Goal: Task Accomplishment & Management: Complete application form

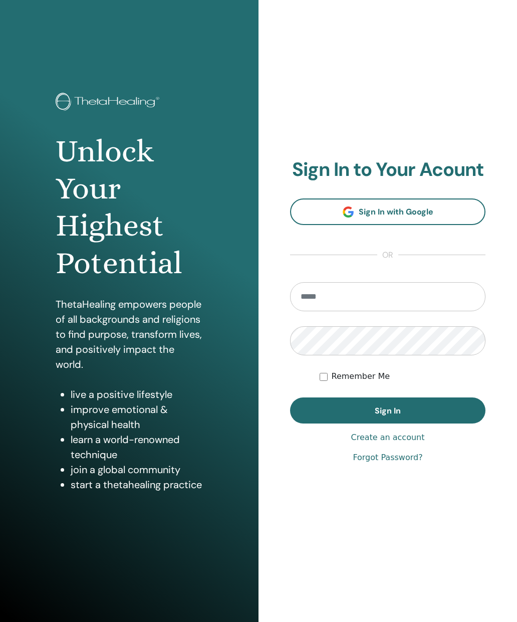
click at [450, 206] on link "Sign In with Google" at bounding box center [387, 211] width 195 height 27
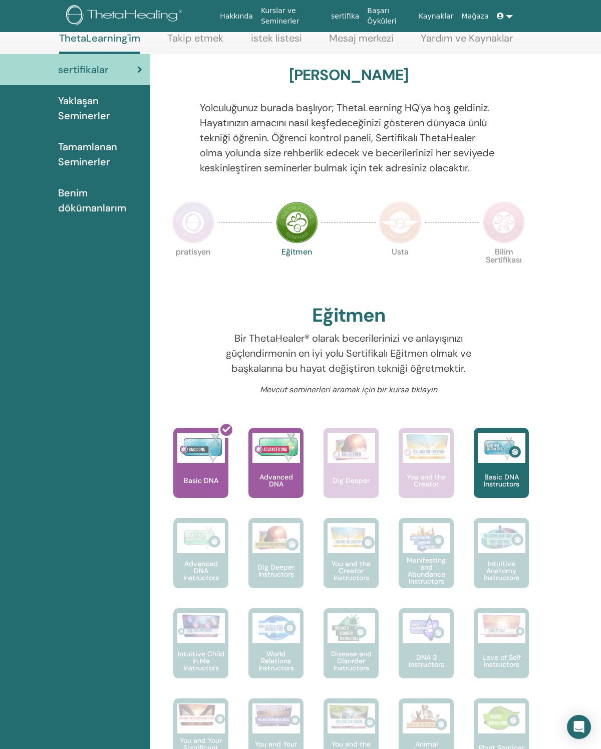
scroll to position [69, 0]
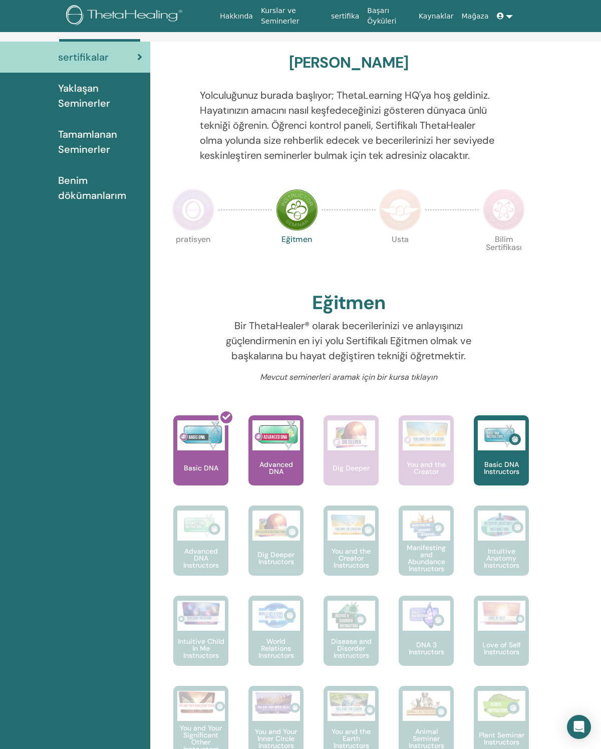
click at [275, 475] on p "Advanced DNA" at bounding box center [276, 468] width 55 height 14
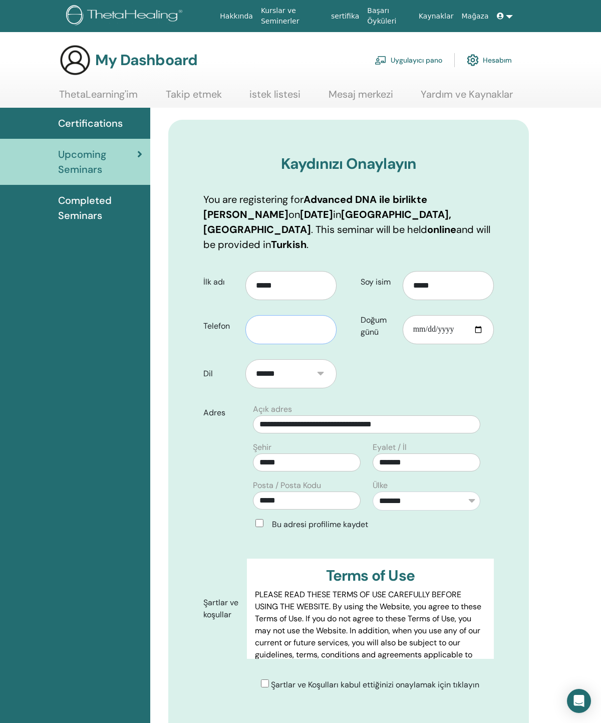
click at [293, 315] on input "text" at bounding box center [291, 329] width 91 height 29
type input "**********"
click at [449, 318] on input "Doğum günü" at bounding box center [448, 329] width 91 height 29
click at [420, 315] on input "**********" at bounding box center [448, 329] width 91 height 29
type input "**********"
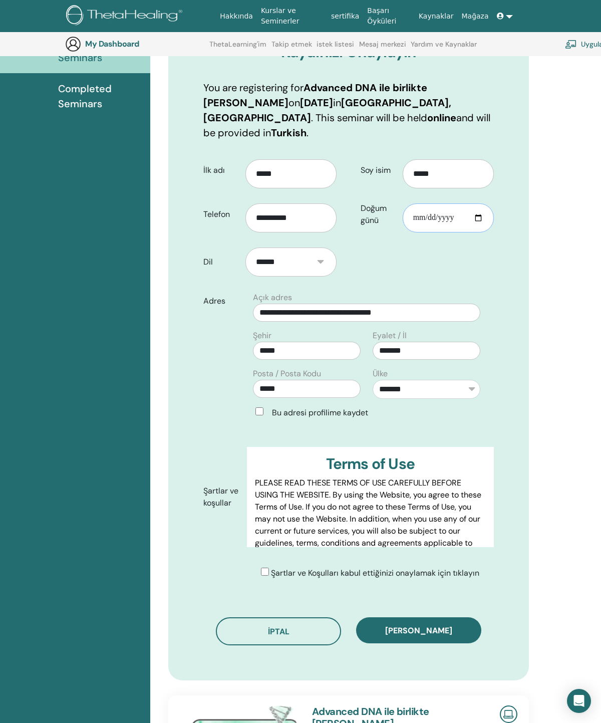
scroll to position [136, 0]
click at [446, 625] on span "Kaydı onayla" at bounding box center [418, 630] width 67 height 11
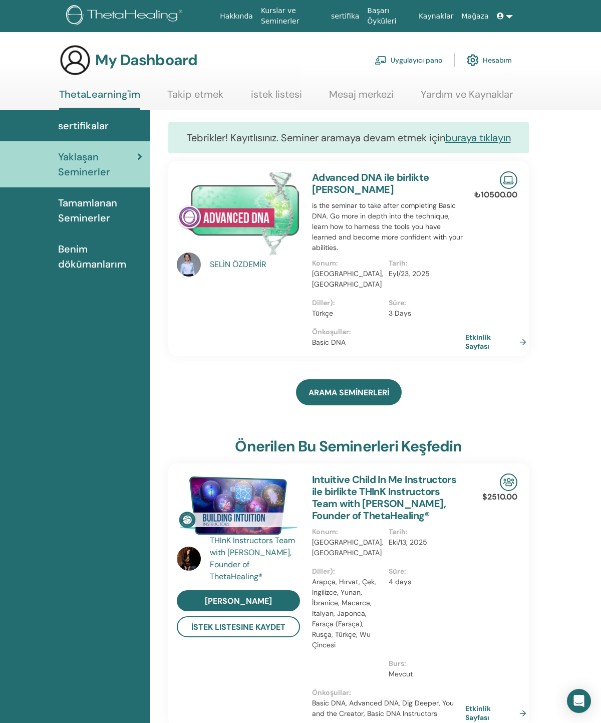
click at [106, 255] on span "Benim dökümanlarım" at bounding box center [100, 257] width 84 height 30
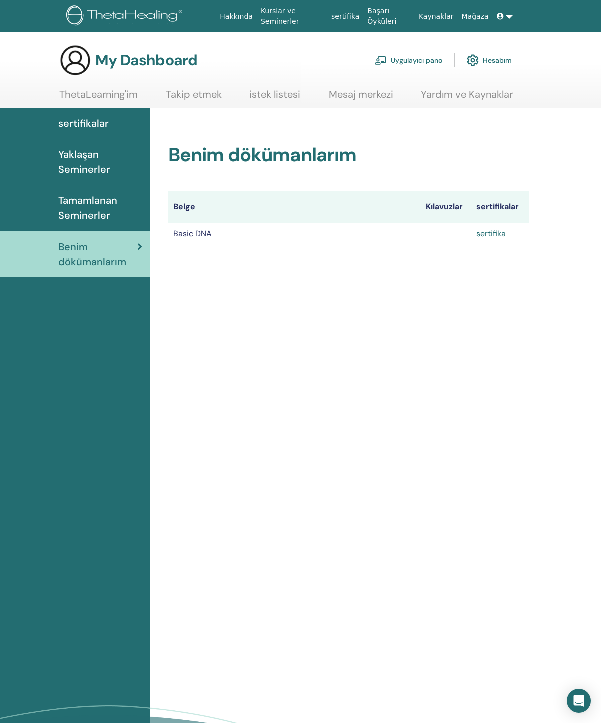
click at [493, 237] on link "sertifika" at bounding box center [492, 233] width 30 height 11
click at [99, 208] on span "Tamamlanan Seminerler" at bounding box center [100, 208] width 84 height 30
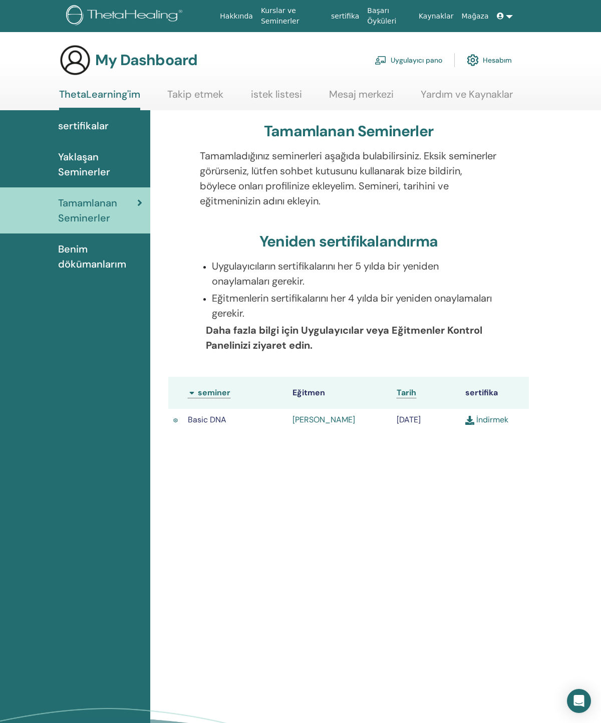
click at [101, 173] on span "Yaklaşan Seminerler" at bounding box center [100, 164] width 84 height 30
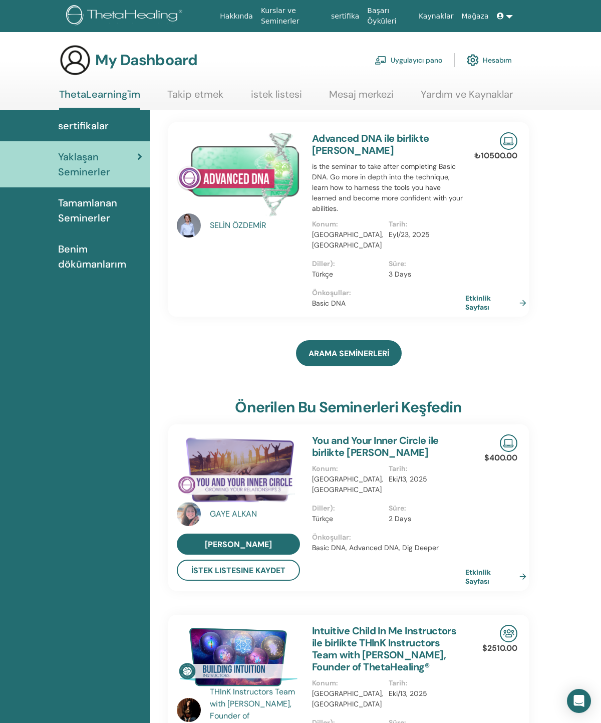
click at [98, 127] on span "sertifikalar" at bounding box center [83, 125] width 51 height 15
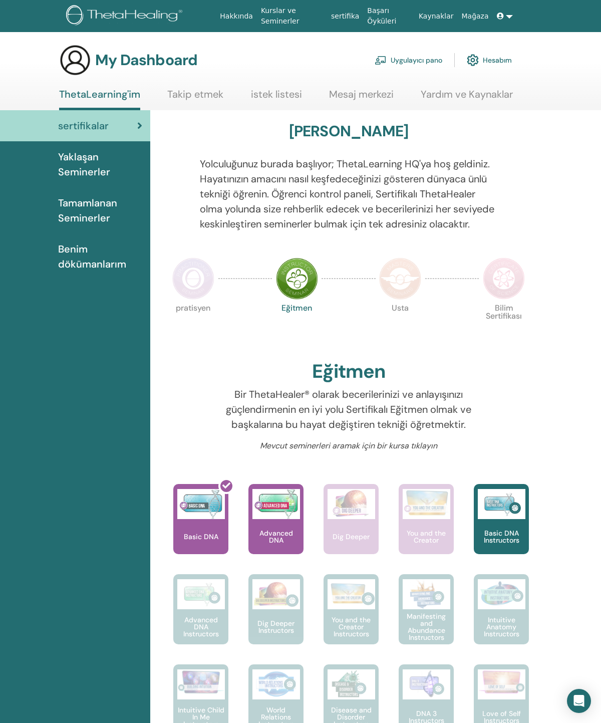
click at [354, 88] on link "Mesaj merkezi" at bounding box center [361, 98] width 65 height 20
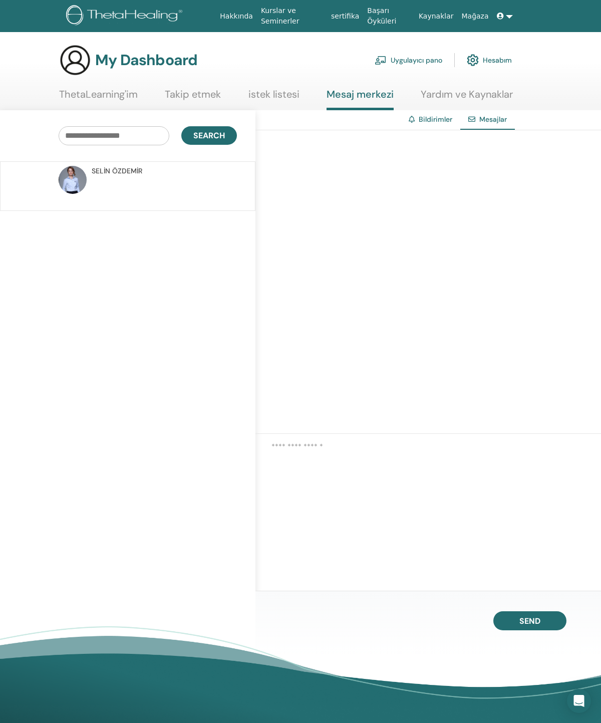
click at [170, 181] on p at bounding box center [164, 191] width 145 height 30
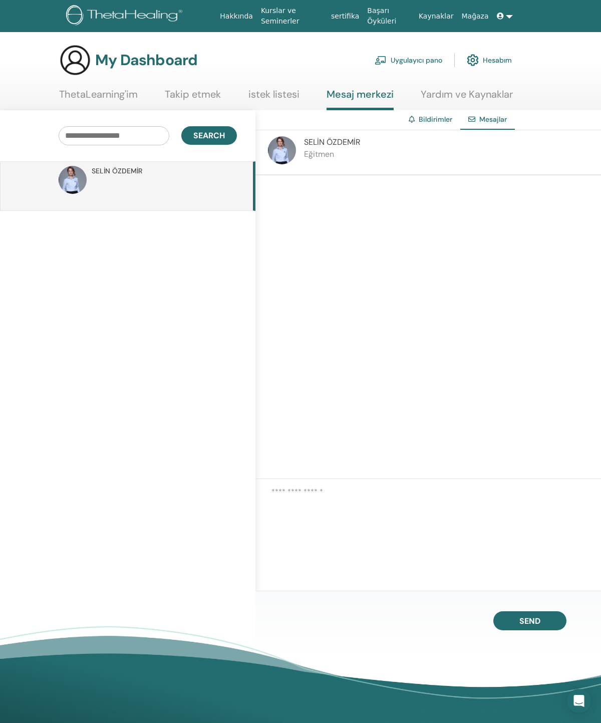
click at [490, 61] on link "Hesabım" at bounding box center [489, 60] width 45 height 22
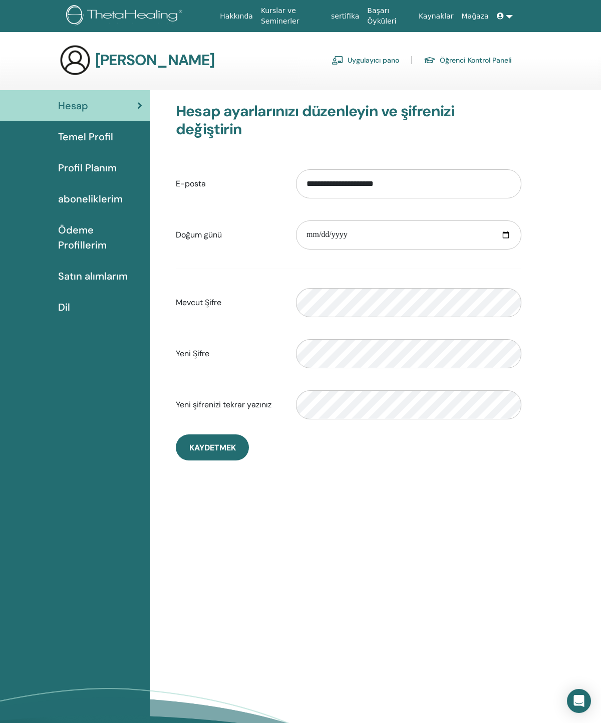
click at [92, 143] on span "Temel Profil" at bounding box center [85, 136] width 55 height 15
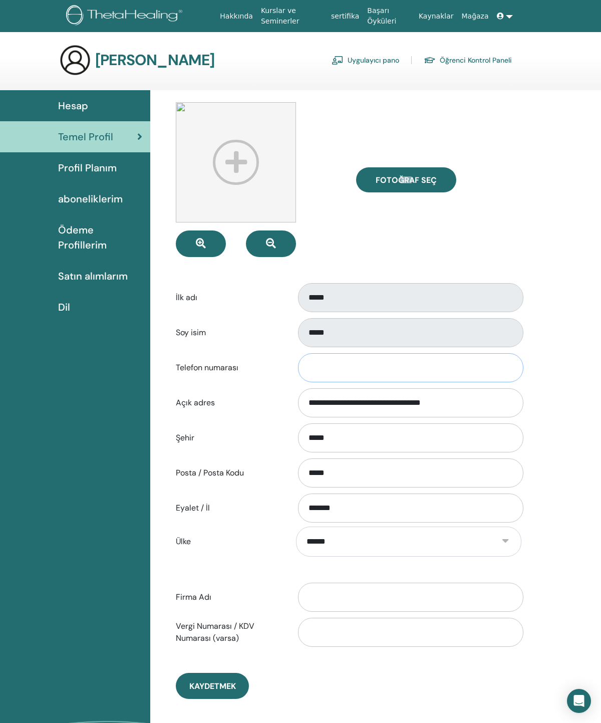
click at [427, 366] on input "Telefon numarası" at bounding box center [410, 367] width 225 height 29
type input "**********"
click at [240, 678] on button "Kaydetmek" at bounding box center [212, 686] width 73 height 26
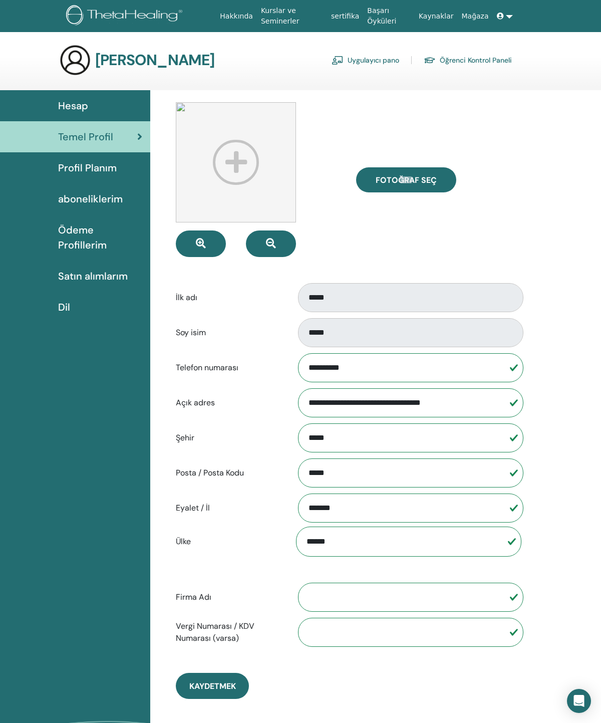
click at [485, 58] on link "Öğrenci Kontrol Paneli" at bounding box center [468, 60] width 88 height 16
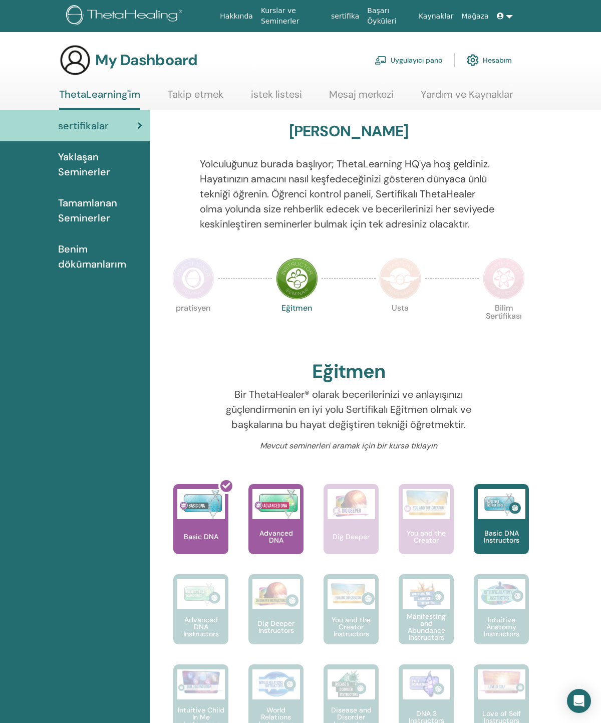
click at [490, 63] on link "Hesabım" at bounding box center [489, 60] width 45 height 22
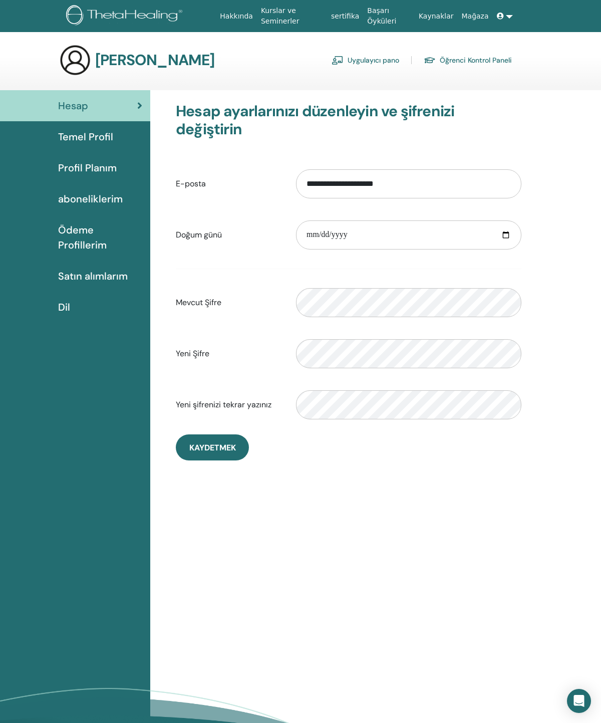
click at [109, 133] on span "Temel Profil" at bounding box center [85, 136] width 55 height 15
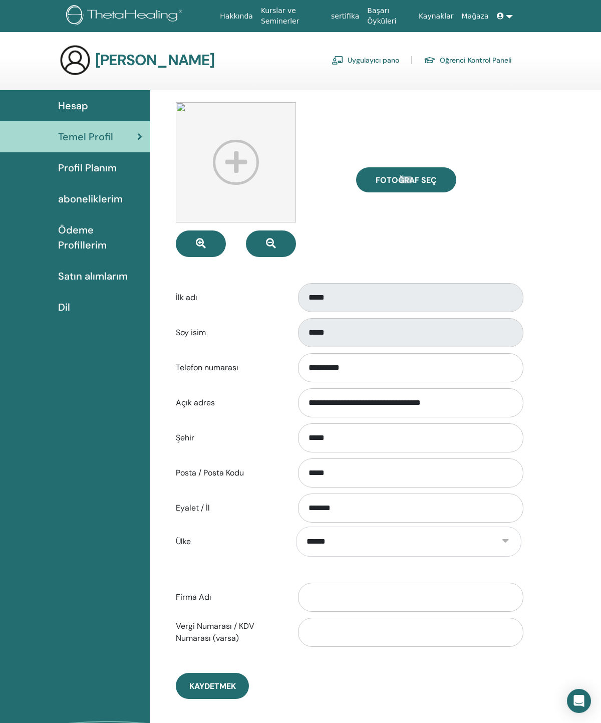
click at [99, 173] on span "Profil Planım" at bounding box center [87, 167] width 59 height 15
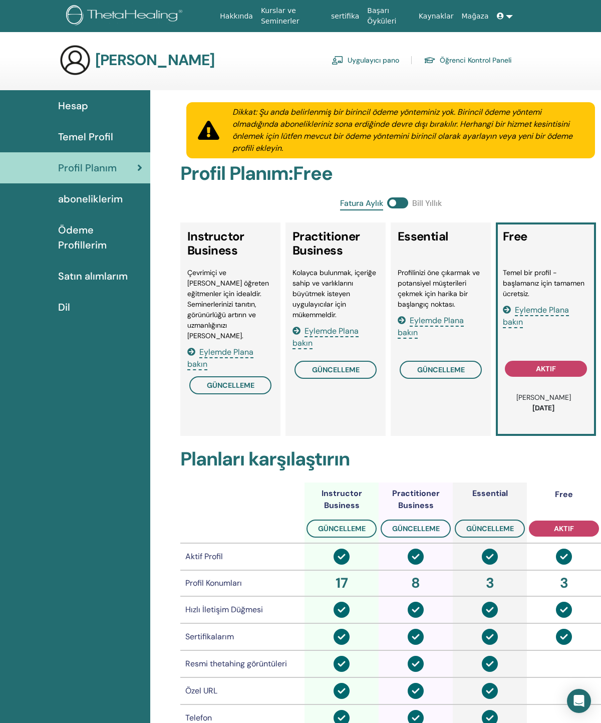
click at [106, 197] on span "aboneliklerim" at bounding box center [90, 198] width 65 height 15
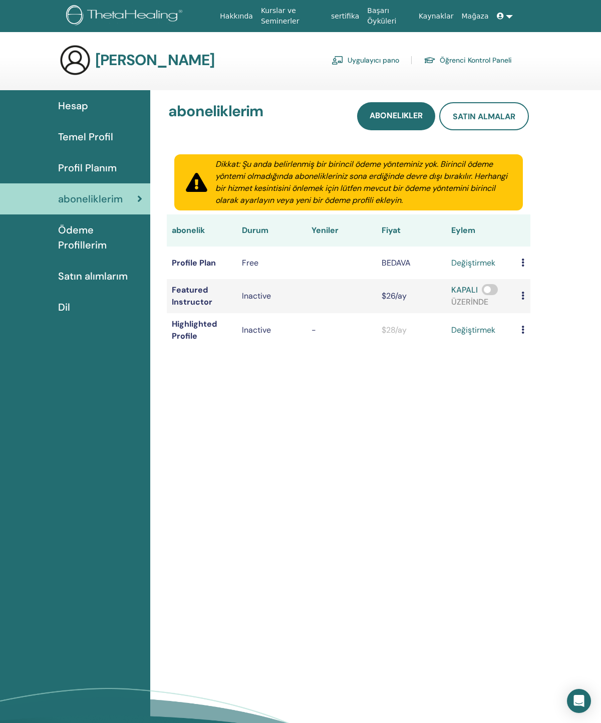
click at [98, 239] on span "Ödeme Profillerim" at bounding box center [100, 237] width 84 height 30
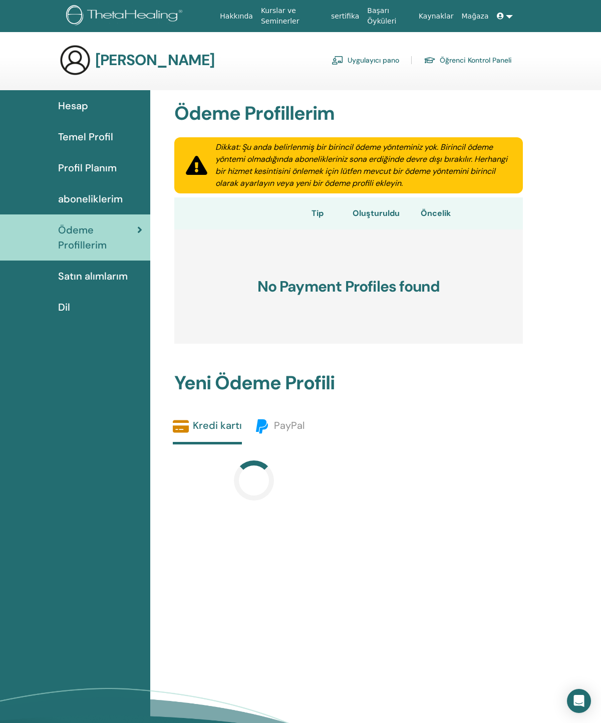
click at [115, 278] on span "Satın alımlarım" at bounding box center [93, 276] width 70 height 15
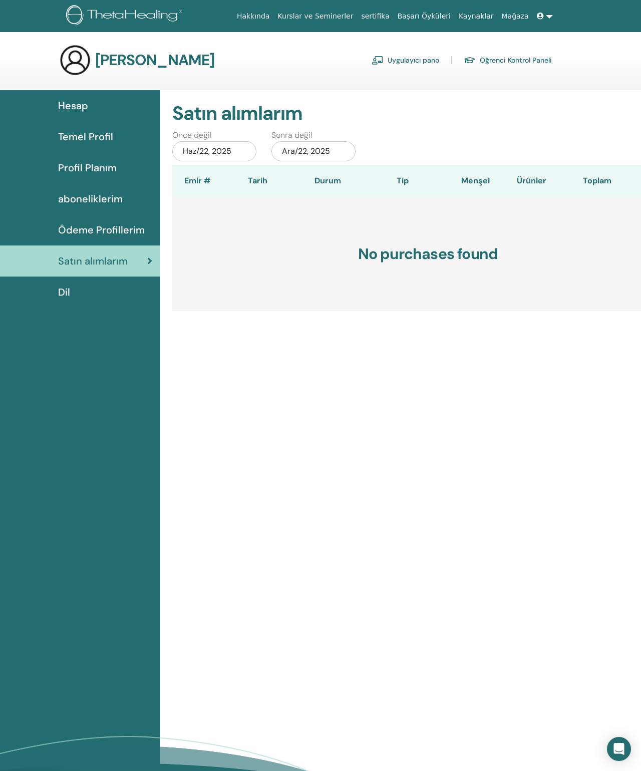
click at [115, 202] on span "aboneliklerim" at bounding box center [90, 198] width 65 height 15
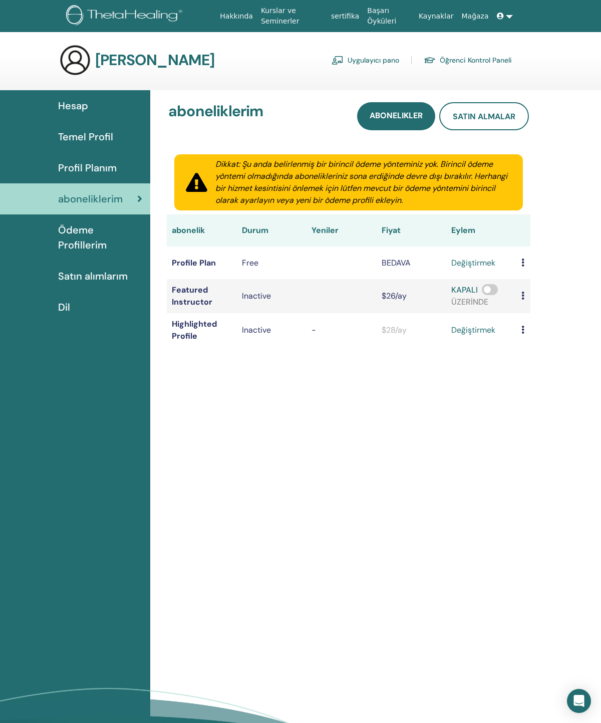
click at [109, 165] on span "Profil Planım" at bounding box center [87, 167] width 59 height 15
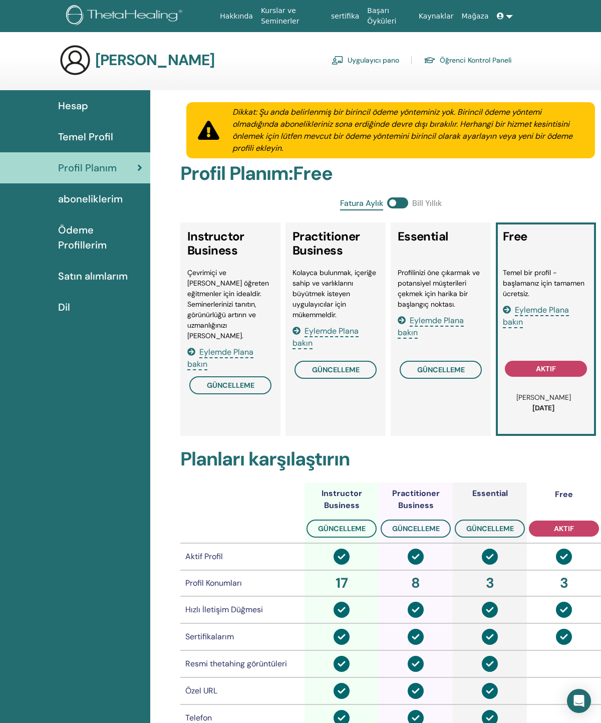
click at [95, 141] on span "Temel Profil" at bounding box center [85, 136] width 55 height 15
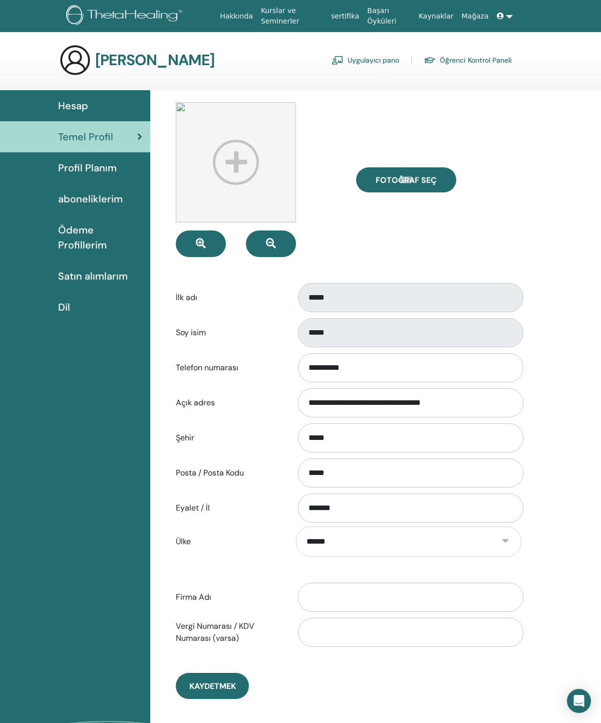
click at [97, 112] on div "Hesap" at bounding box center [75, 105] width 134 height 15
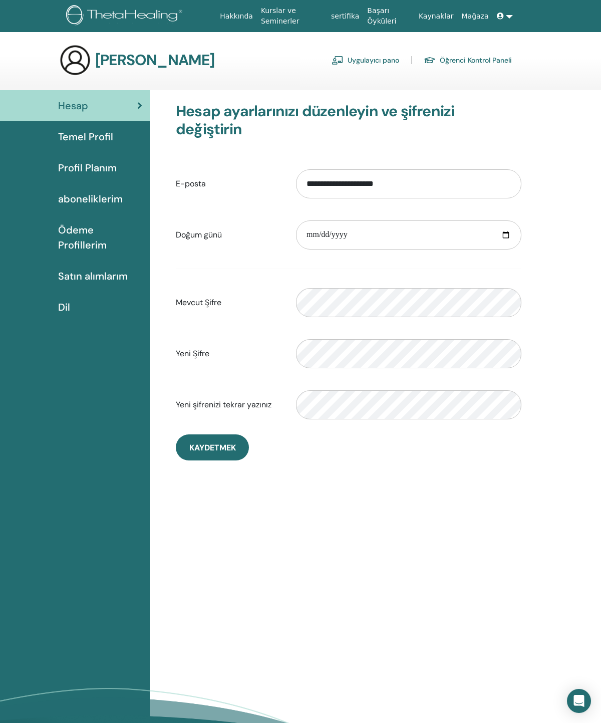
click at [362, 67] on link "Uygulayıcı pano" at bounding box center [366, 60] width 68 height 16
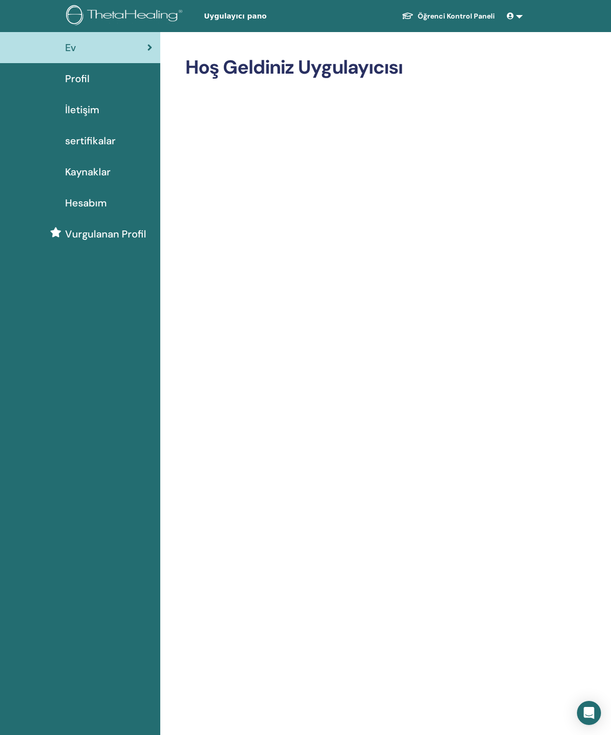
click at [234, 24] on div "Uygulayıcı pano Öğrenci Kontrol Paneli Ma [PERSON_NAME] ThetaLearning'im ThetaH…" at bounding box center [305, 16] width 551 height 32
click at [223, 20] on span "Uygulayıcı pano" at bounding box center [279, 16] width 150 height 11
click at [453, 12] on link "Öğrenci Kontrol Paneli" at bounding box center [448, 16] width 109 height 19
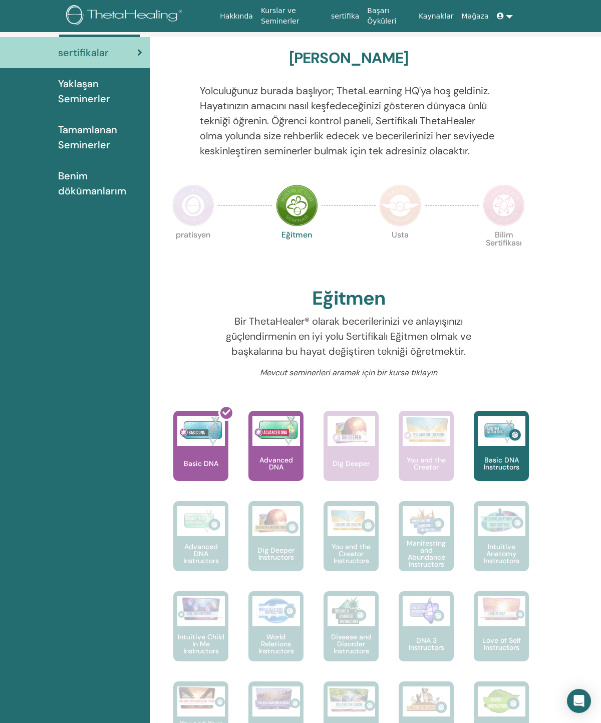
scroll to position [92, 0]
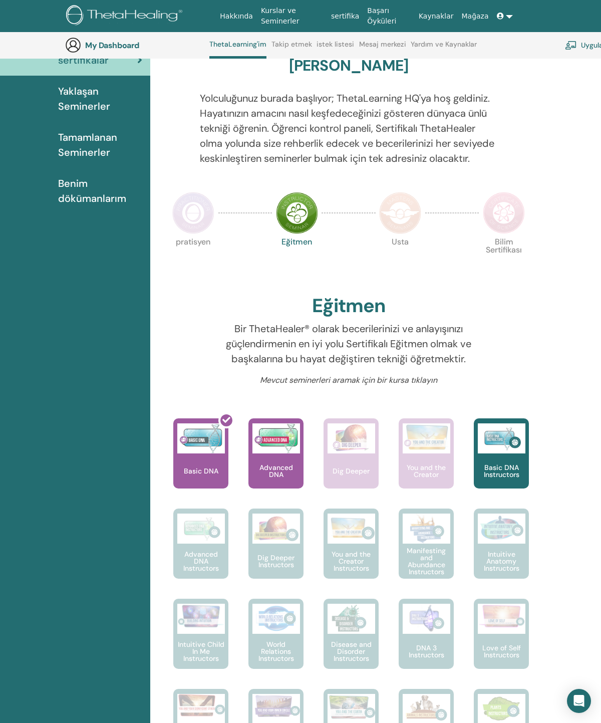
click at [505, 453] on img at bounding box center [502, 438] width 48 height 30
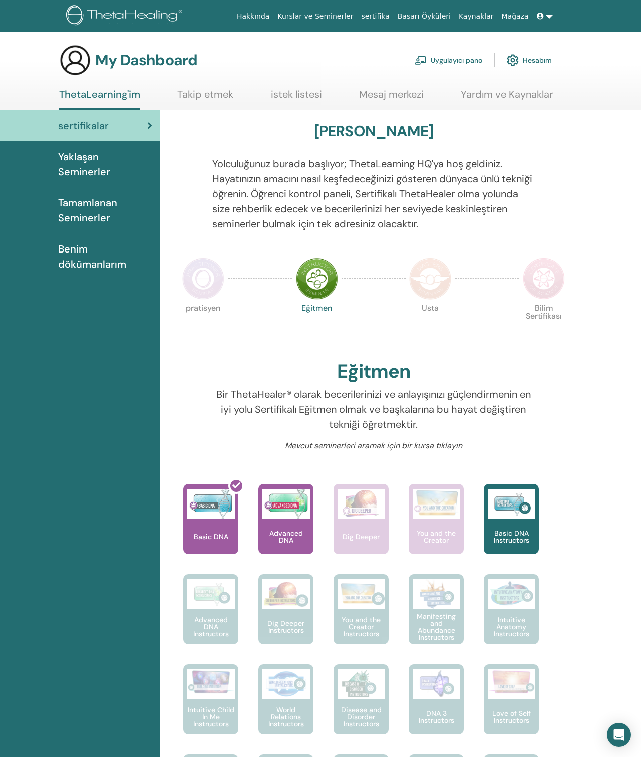
click at [93, 197] on span "Tamamlanan Seminerler" at bounding box center [105, 210] width 94 height 30
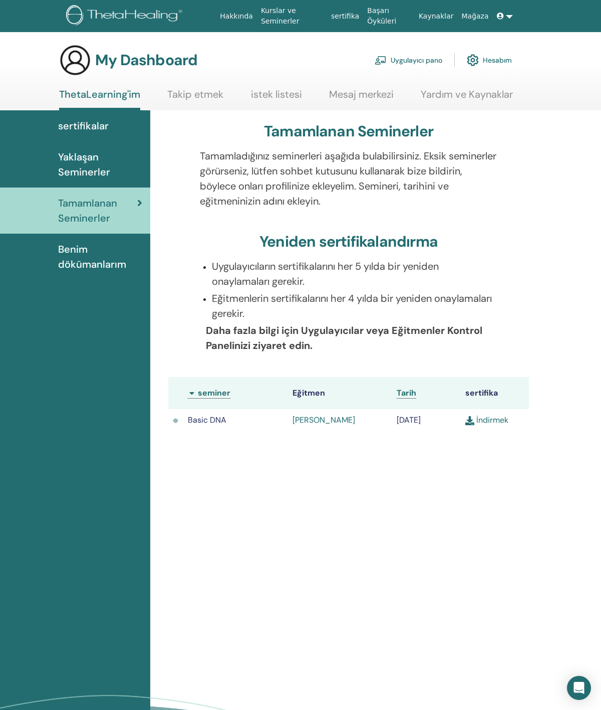
click at [86, 255] on span "Benim dökümanlarım" at bounding box center [100, 257] width 84 height 30
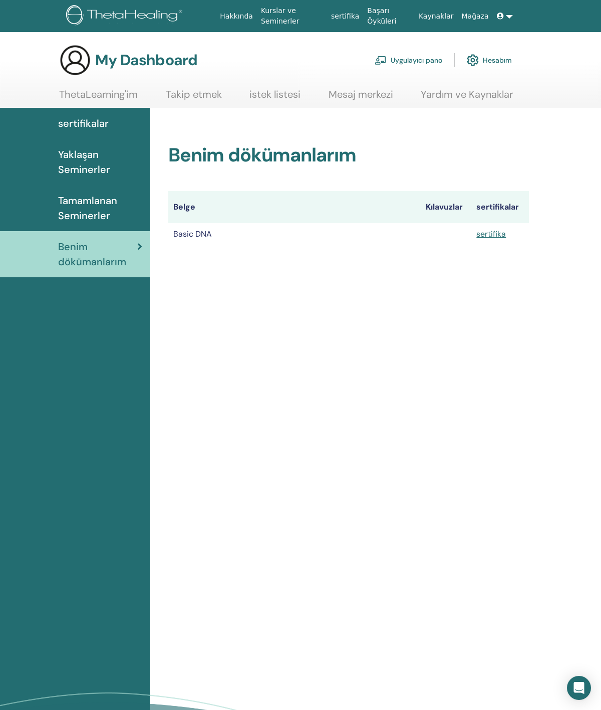
click at [92, 128] on span "sertifikalar" at bounding box center [83, 123] width 51 height 15
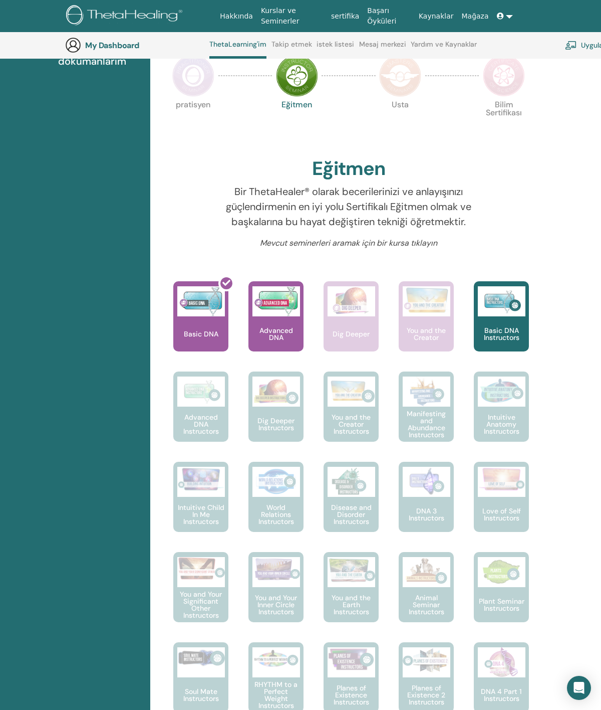
scroll to position [220, 0]
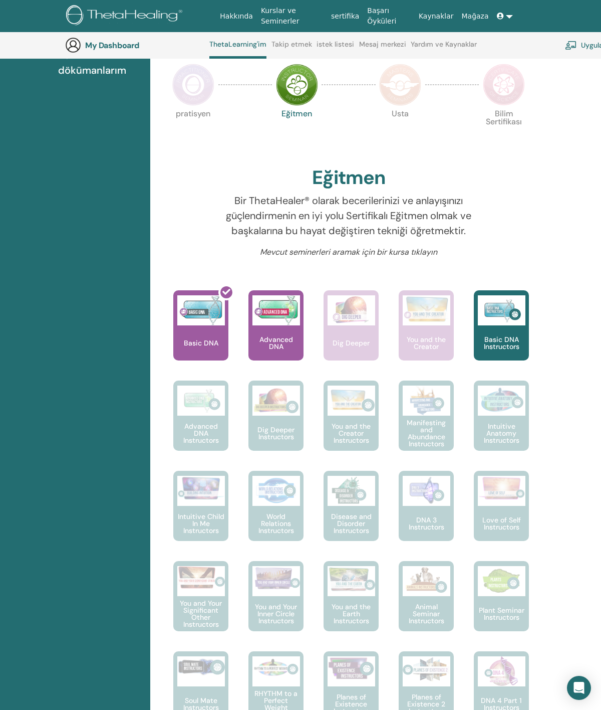
click at [210, 106] on img at bounding box center [193, 85] width 42 height 42
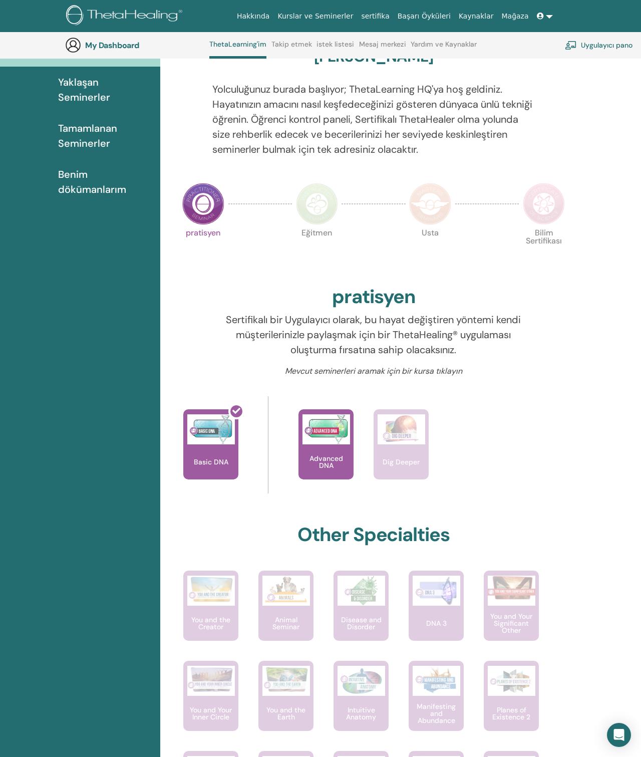
scroll to position [94, 0]
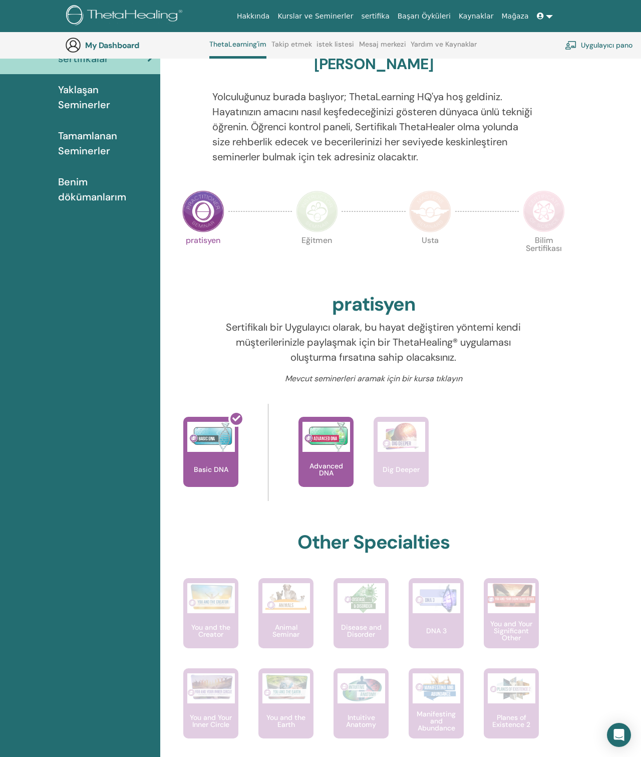
click at [437, 223] on img at bounding box center [430, 211] width 42 height 42
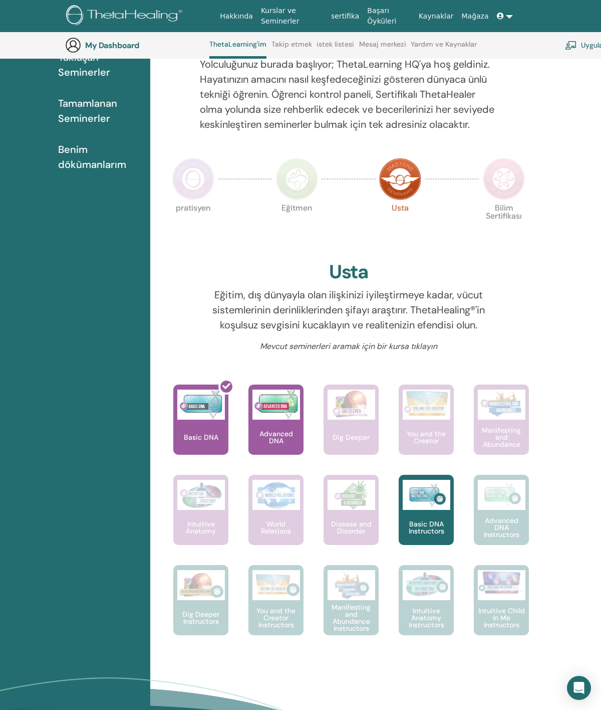
scroll to position [109, 0]
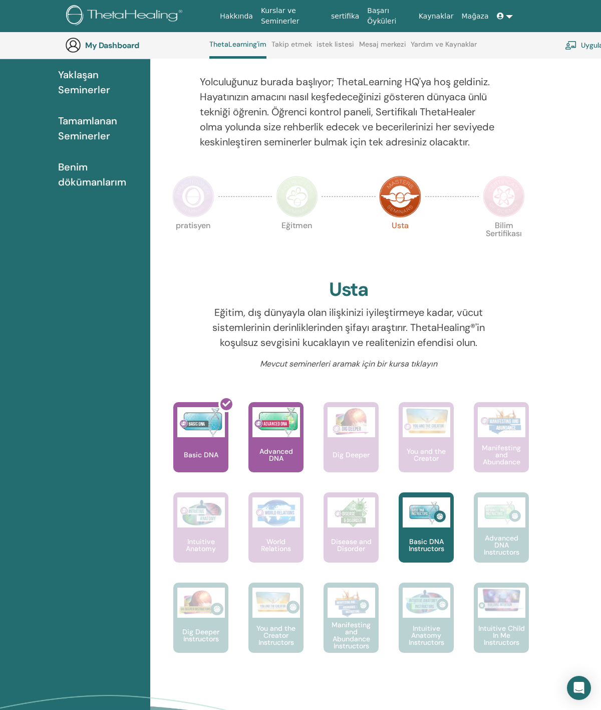
click at [507, 217] on img at bounding box center [504, 196] width 42 height 42
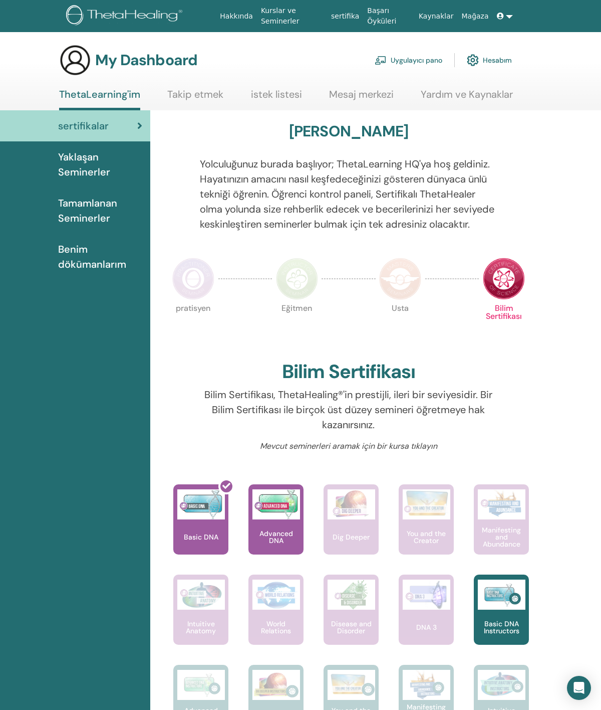
click at [195, 300] on img at bounding box center [193, 279] width 42 height 42
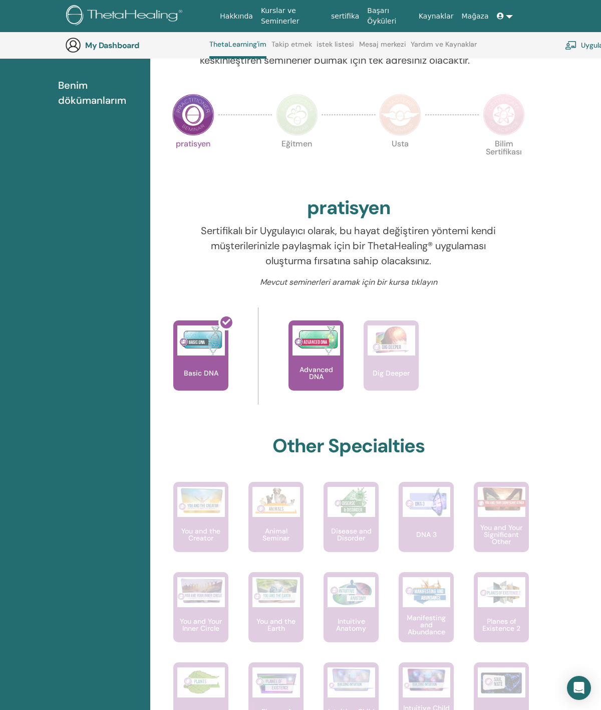
scroll to position [191, 0]
click at [507, 135] on img at bounding box center [504, 114] width 42 height 42
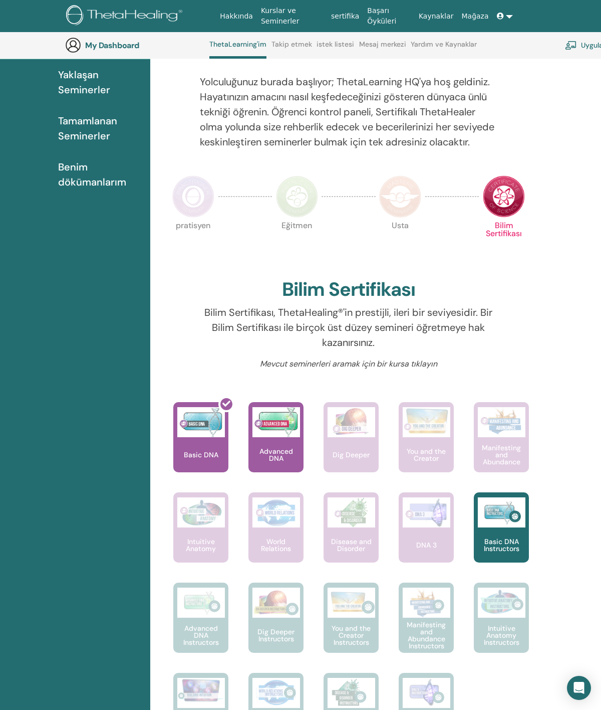
scroll to position [112, 0]
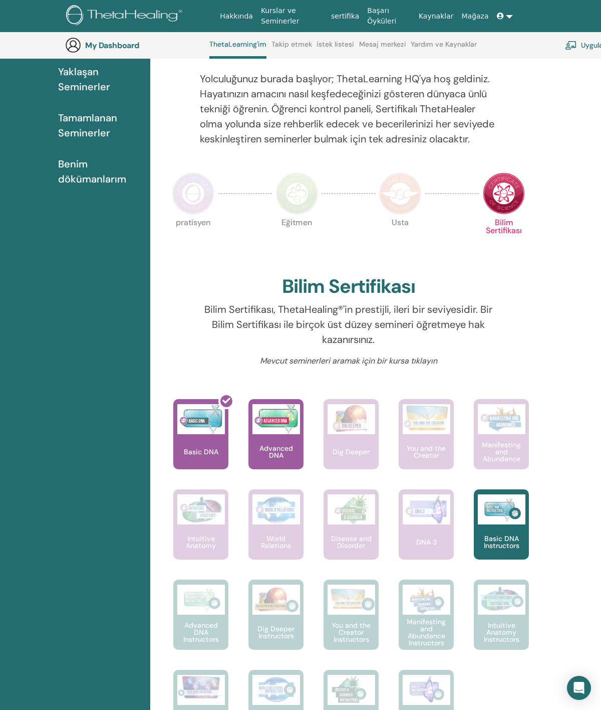
click at [509, 462] on p "Manifesting and Abundance" at bounding box center [501, 451] width 55 height 21
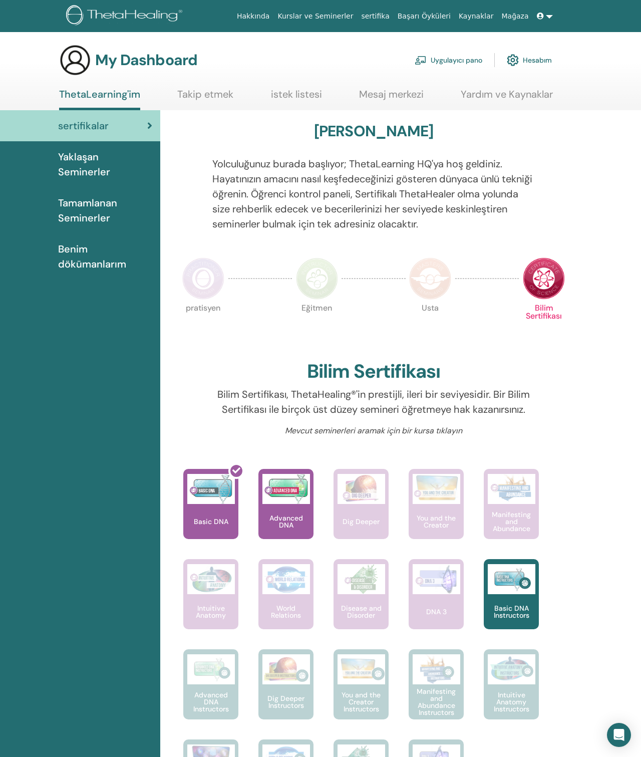
click at [312, 263] on img at bounding box center [317, 279] width 42 height 42
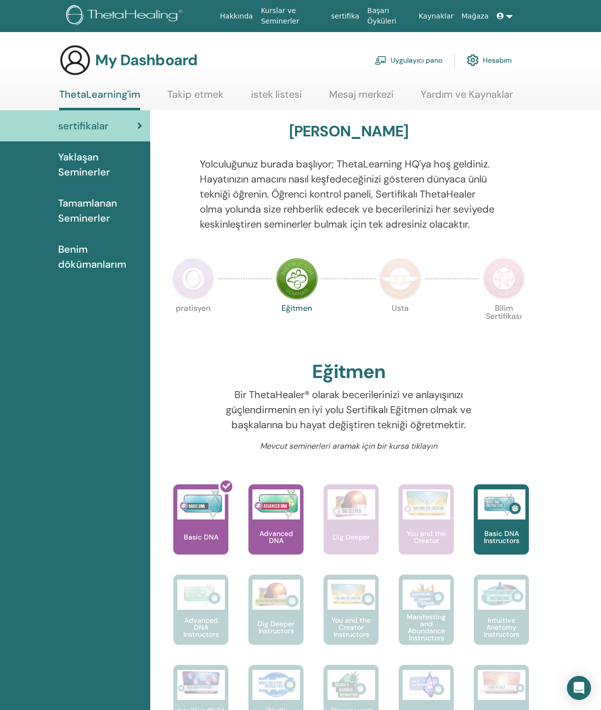
click at [204, 287] on img at bounding box center [193, 279] width 42 height 42
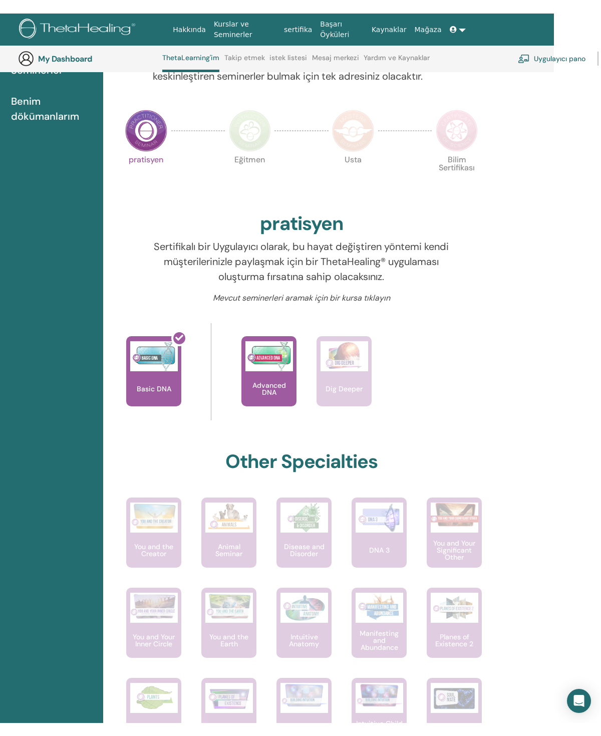
scroll to position [188, 47]
